Goal: Task Accomplishment & Management: Manage account settings

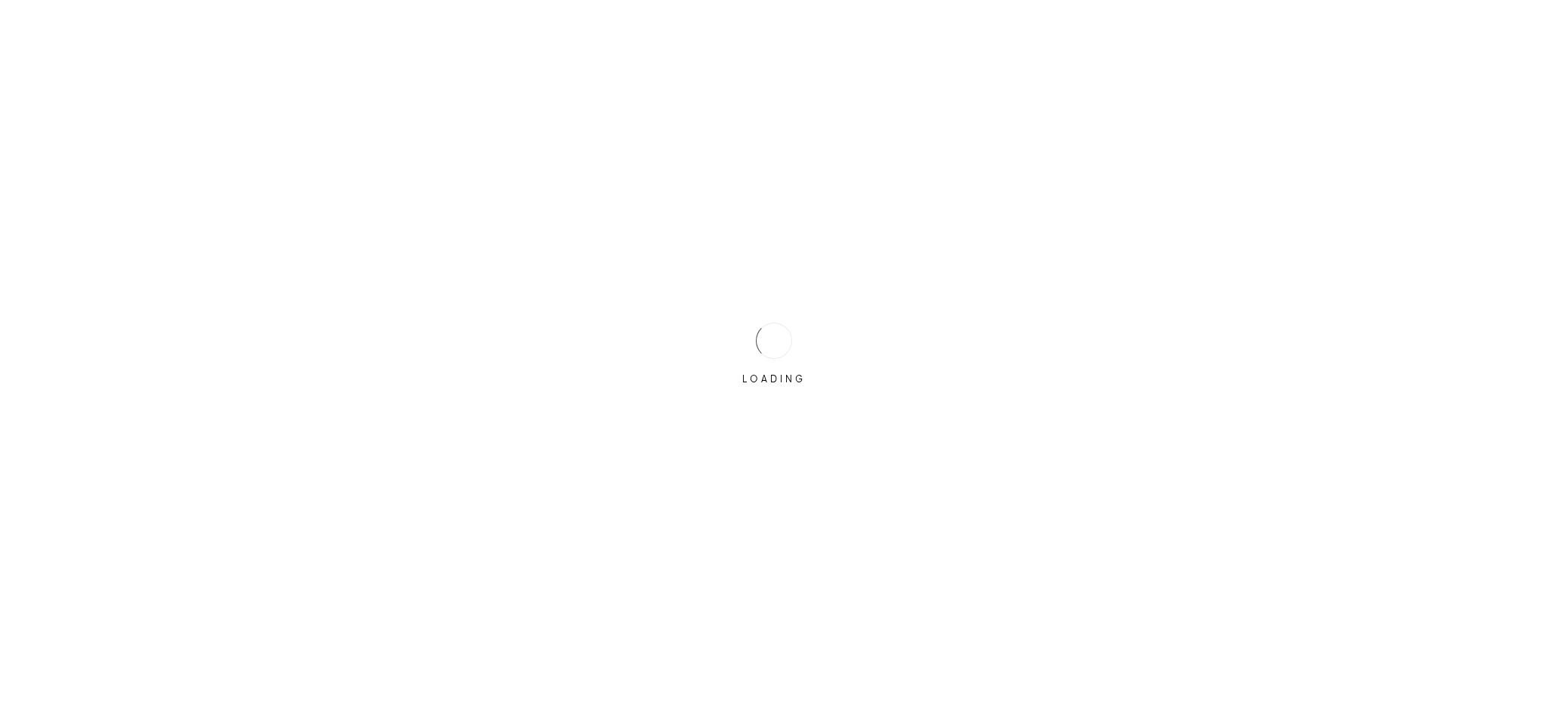
click at [699, 336] on div "LOADING" at bounding box center [774, 354] width 1548 height 708
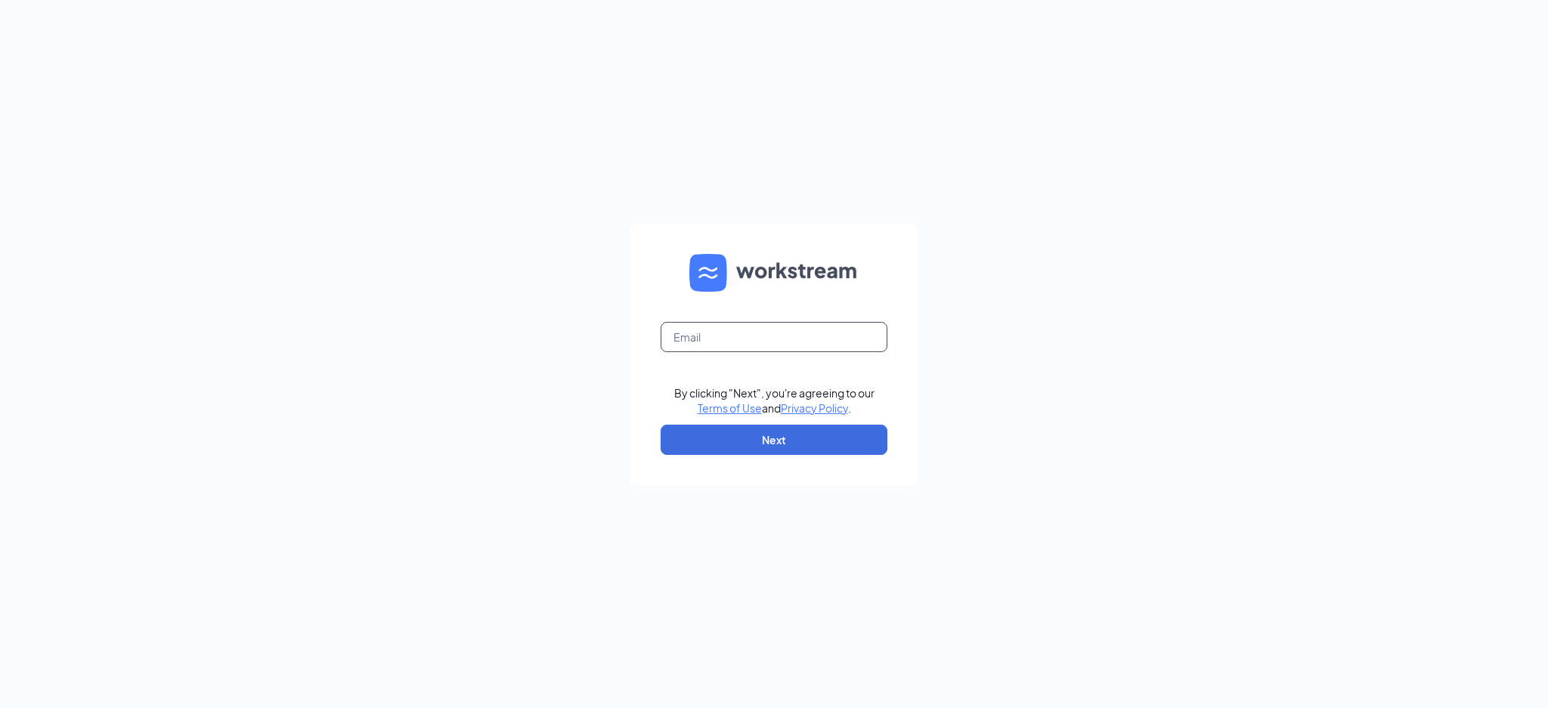
click at [763, 342] on input "text" at bounding box center [774, 337] width 227 height 30
type input "celarmie@tapplastics.com"
click at [757, 431] on button "Next" at bounding box center [774, 440] width 227 height 30
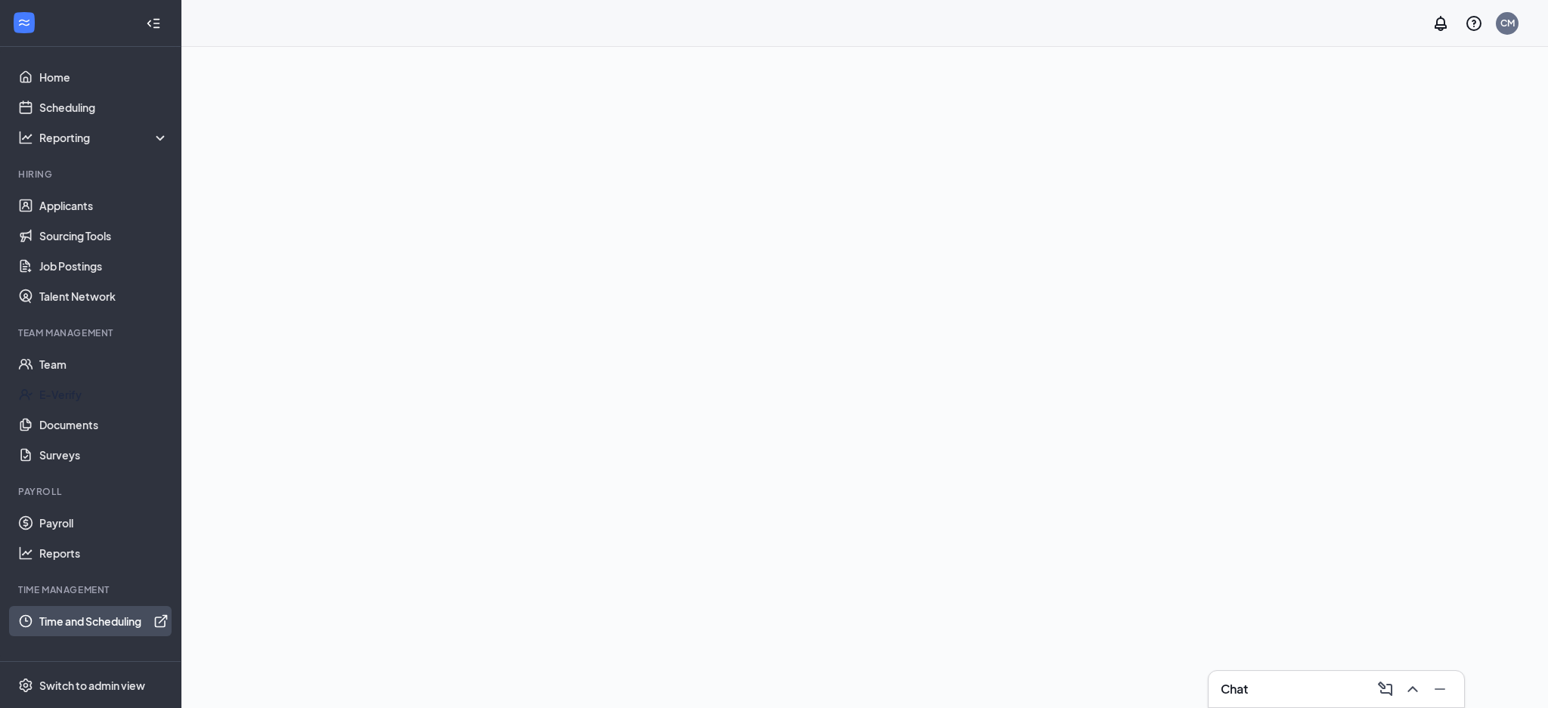
click at [124, 620] on link "Time and Scheduling" at bounding box center [103, 621] width 129 height 30
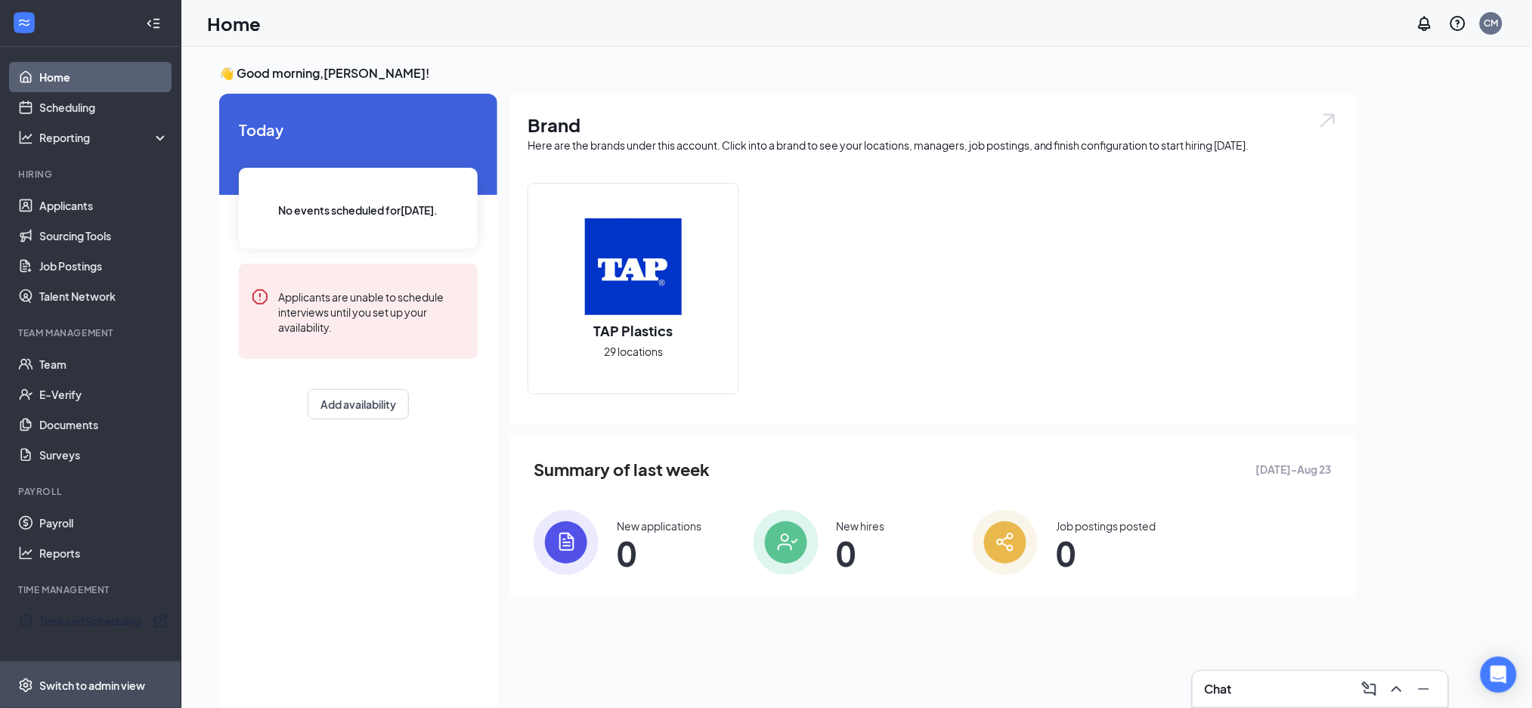
drag, startPoint x: 101, startPoint y: 680, endPoint x: 116, endPoint y: 680, distance: 15.1
click at [102, 681] on div "Switch to admin view" at bounding box center [92, 685] width 106 height 15
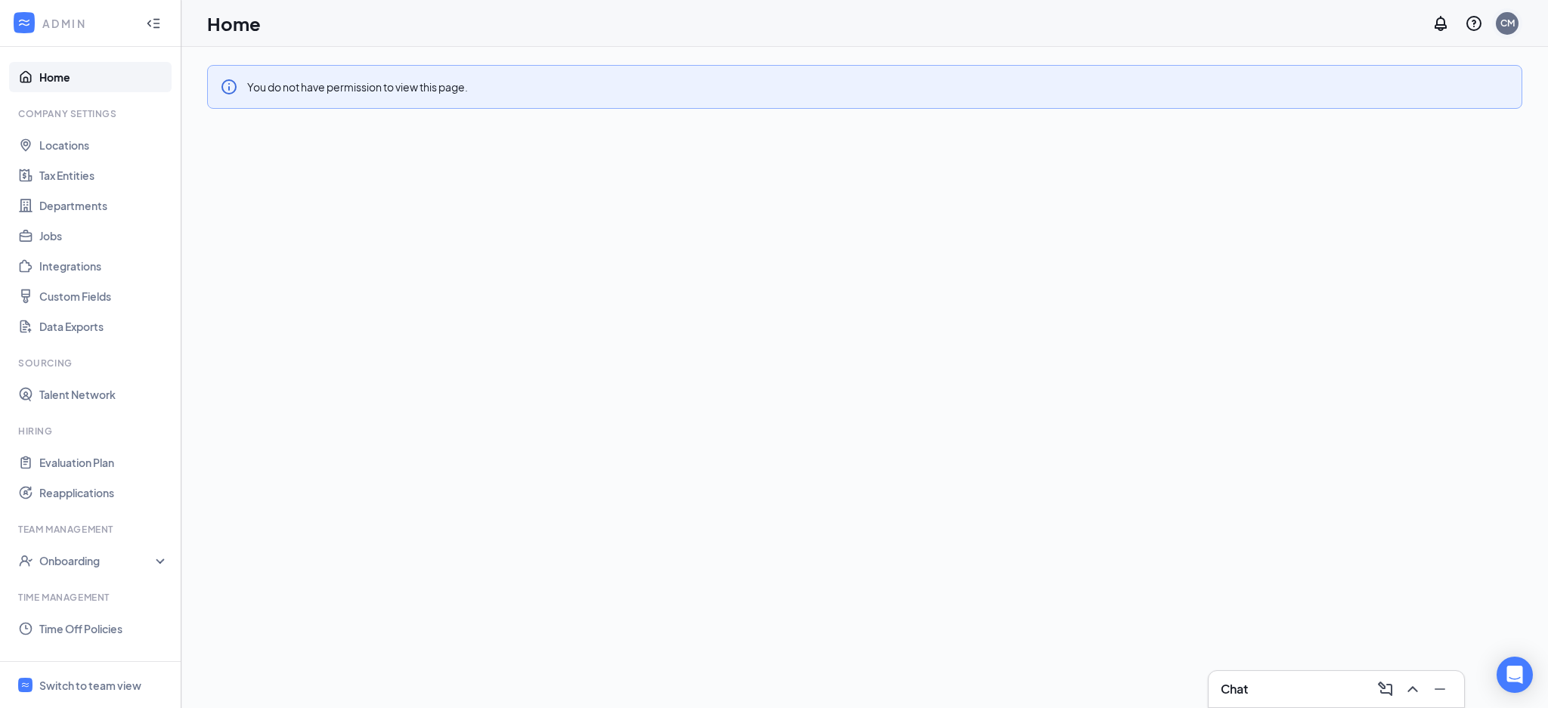
click at [1516, 21] on div "CM" at bounding box center [1507, 23] width 23 height 23
click at [1389, 231] on div "Log out" at bounding box center [1432, 231] width 163 height 15
